Goal: Task Accomplishment & Management: Use online tool/utility

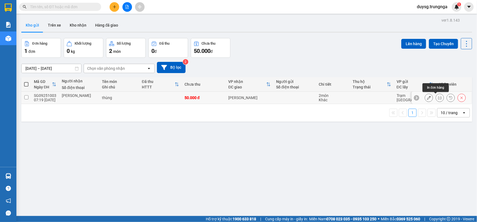
click at [438, 97] on icon at bounding box center [440, 98] width 4 height 4
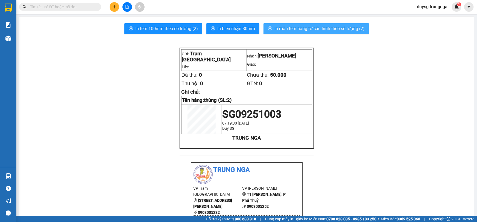
click at [309, 30] on span "In mẫu tem hàng tự cấu hình theo số lượng (2)" at bounding box center [320, 28] width 90 height 7
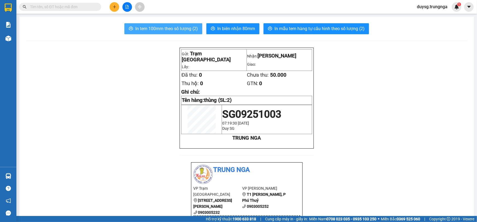
click at [151, 32] on span "In tem 100mm theo số lượng (2)" at bounding box center [166, 28] width 63 height 7
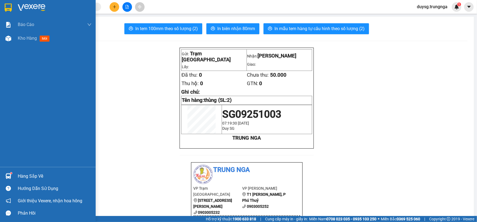
click at [28, 173] on div "Hàng sắp về" at bounding box center [55, 176] width 74 height 8
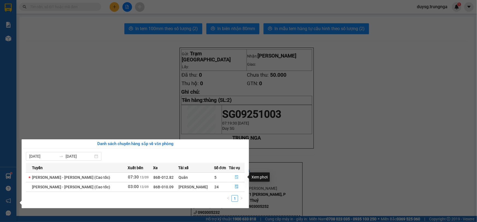
click at [237, 177] on icon "file-done" at bounding box center [236, 177] width 3 height 4
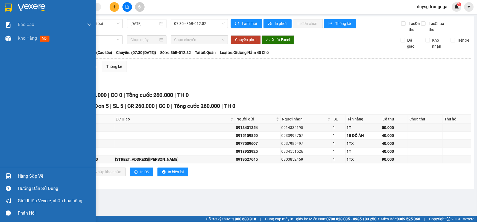
click at [27, 174] on div "Hàng sắp về" at bounding box center [55, 176] width 74 height 8
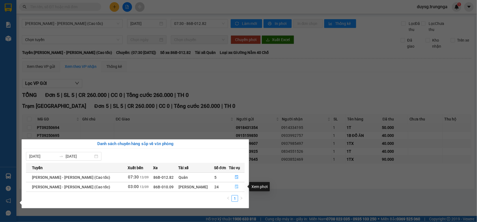
click at [233, 186] on button "button" at bounding box center [236, 186] width 15 height 9
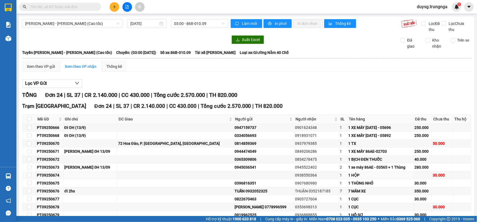
scroll to position [125, 0]
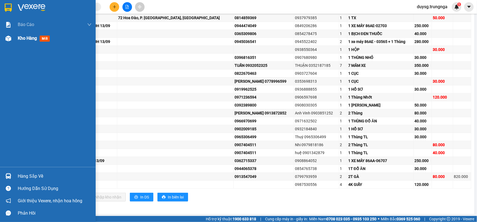
click at [21, 37] on span "Kho hàng" at bounding box center [27, 38] width 19 height 5
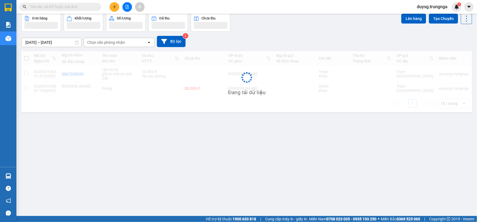
scroll to position [25, 0]
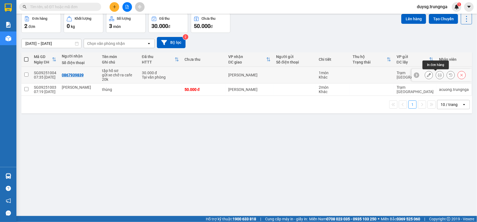
click at [438, 75] on icon at bounding box center [440, 75] width 4 height 4
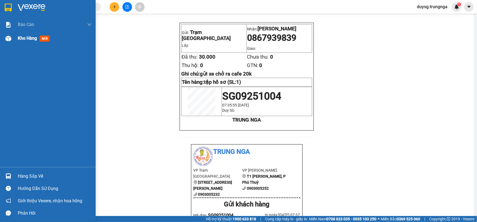
click at [25, 39] on span "Kho hàng" at bounding box center [27, 38] width 19 height 5
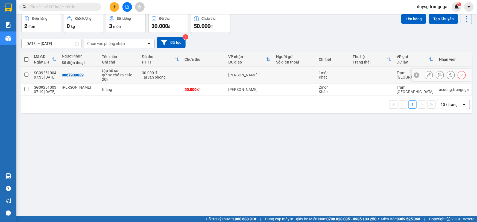
click at [427, 75] on icon at bounding box center [429, 75] width 4 height 4
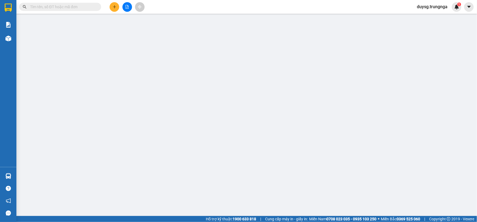
type input "0867939839"
type input "30.000"
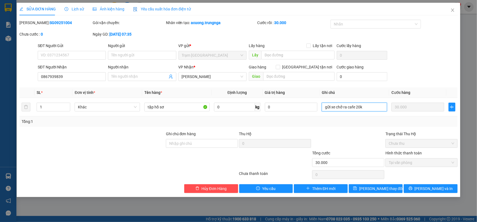
drag, startPoint x: 367, startPoint y: 107, endPoint x: 275, endPoint y: 122, distance: 93.2
click at [276, 125] on div "SL * Đơn vị tính * Tên hàng * Định lượng Giá trị hàng Ghi chú Cước hàng 1 Khác …" at bounding box center [238, 106] width 438 height 39
click at [416, 188] on button "[PERSON_NAME] và In" at bounding box center [431, 188] width 54 height 9
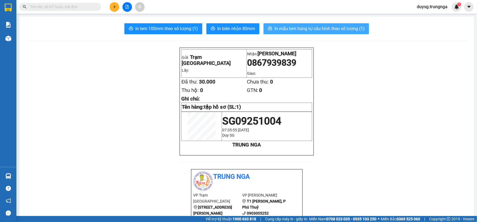
click at [289, 26] on span "In mẫu tem hàng tự cấu hình theo số lượng (1)" at bounding box center [320, 28] width 90 height 7
